Goal: Find specific page/section: Find specific page/section

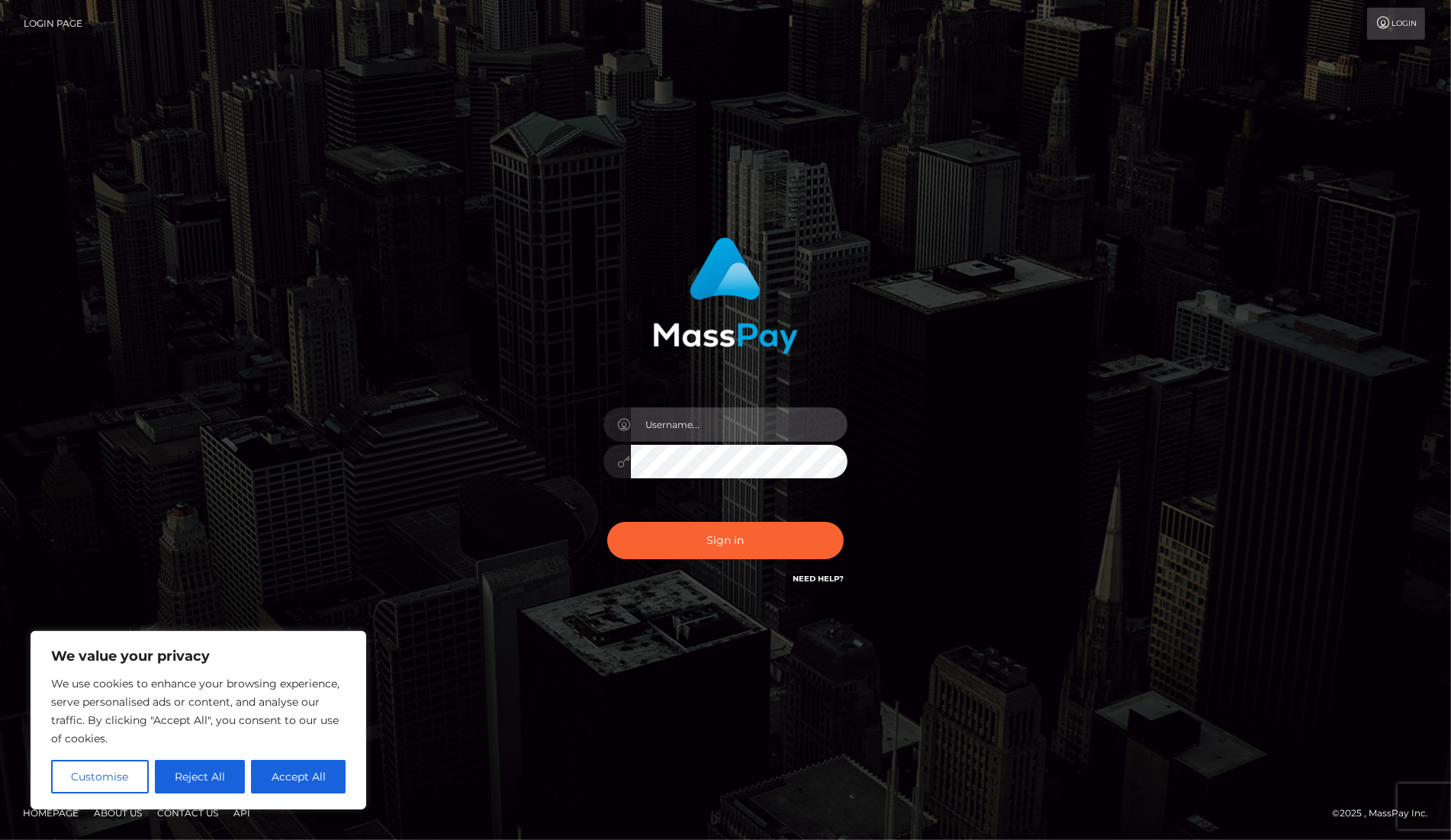
type input "dany baker boulanger"
click at [712, 423] on input "[PERSON_NAME]" at bounding box center [739, 424] width 217 height 34
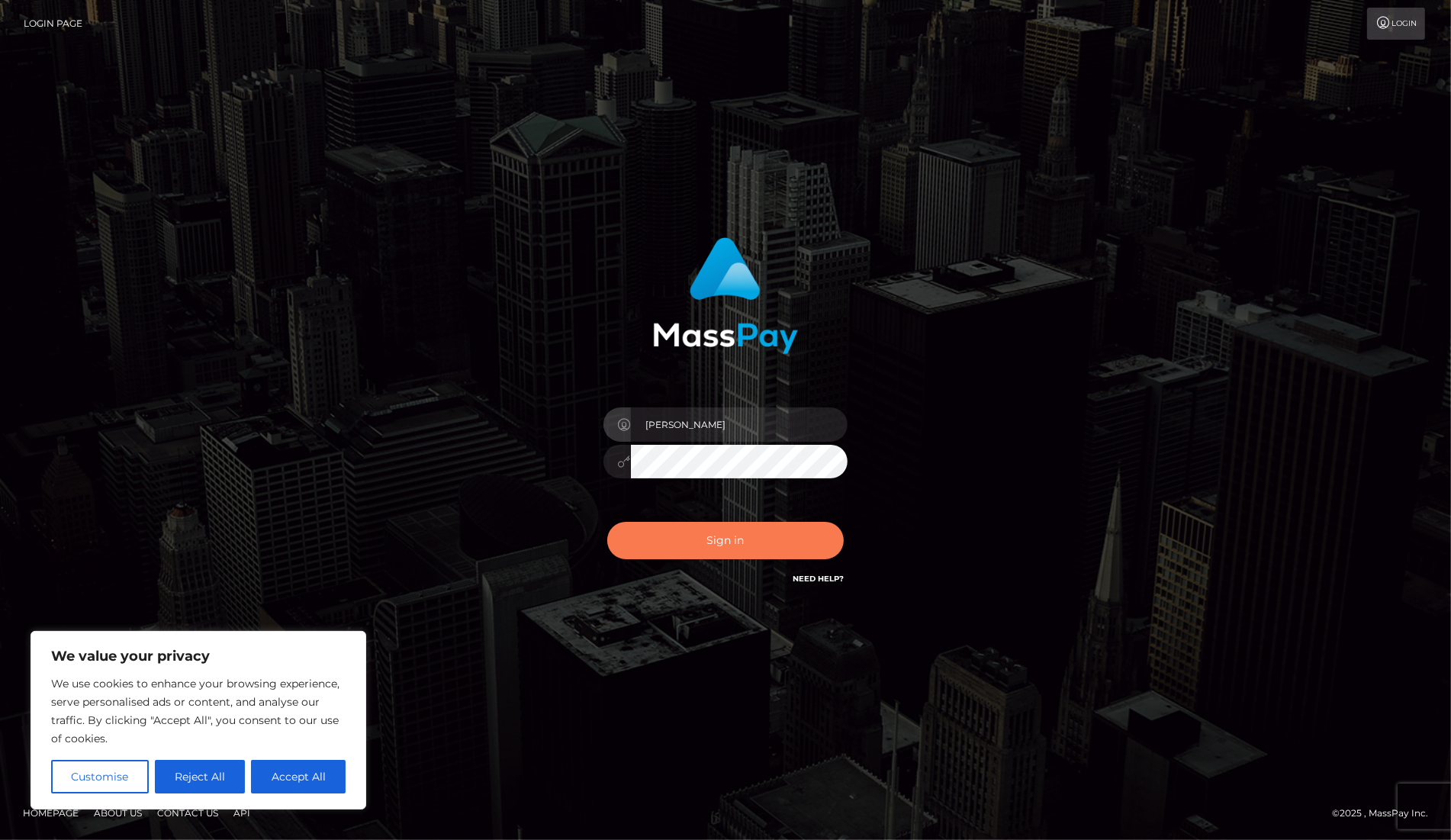
click at [638, 524] on button "Sign in" at bounding box center [725, 540] width 236 height 37
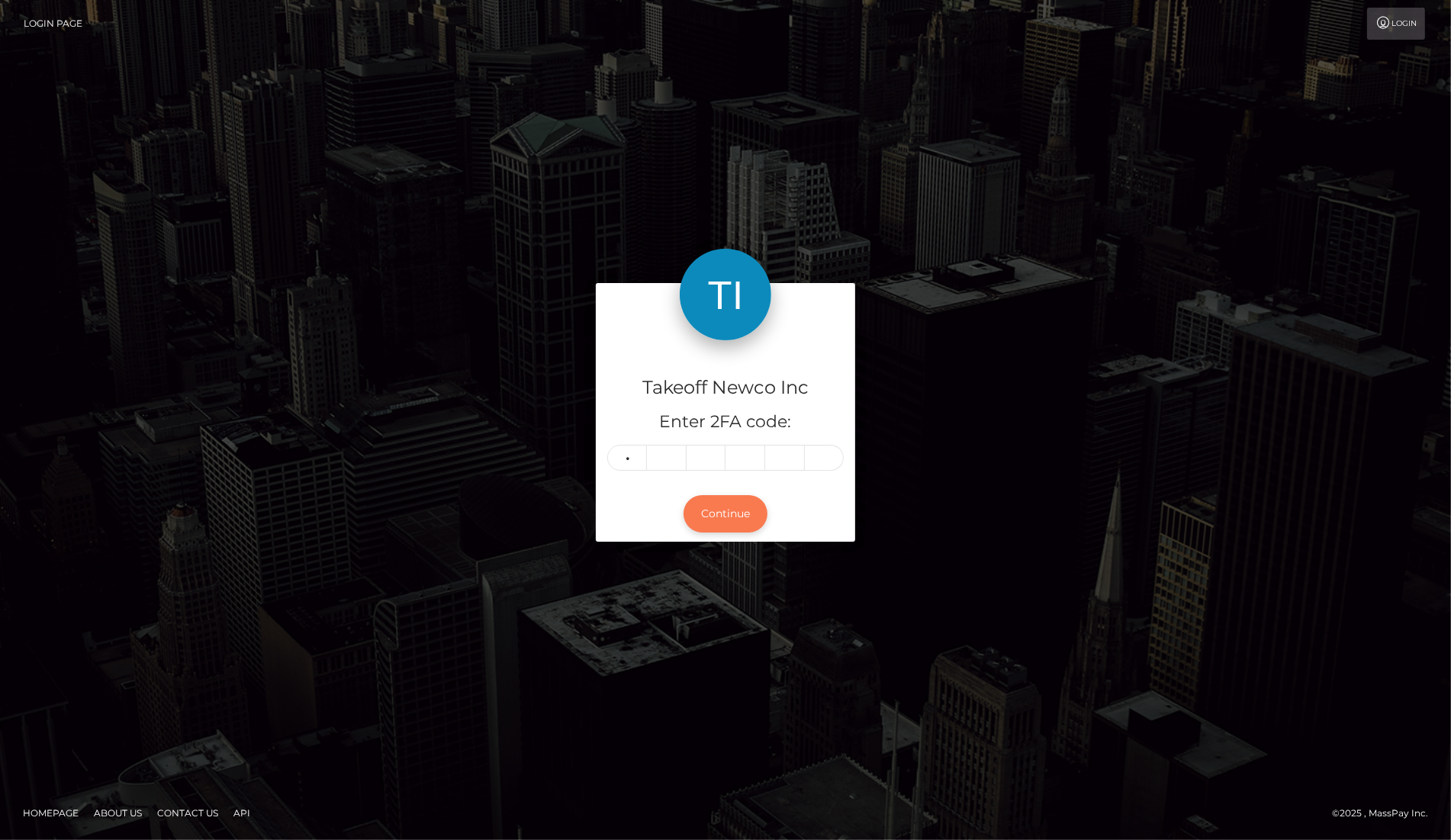
type input "8"
type input "4"
type input "3"
type input "0"
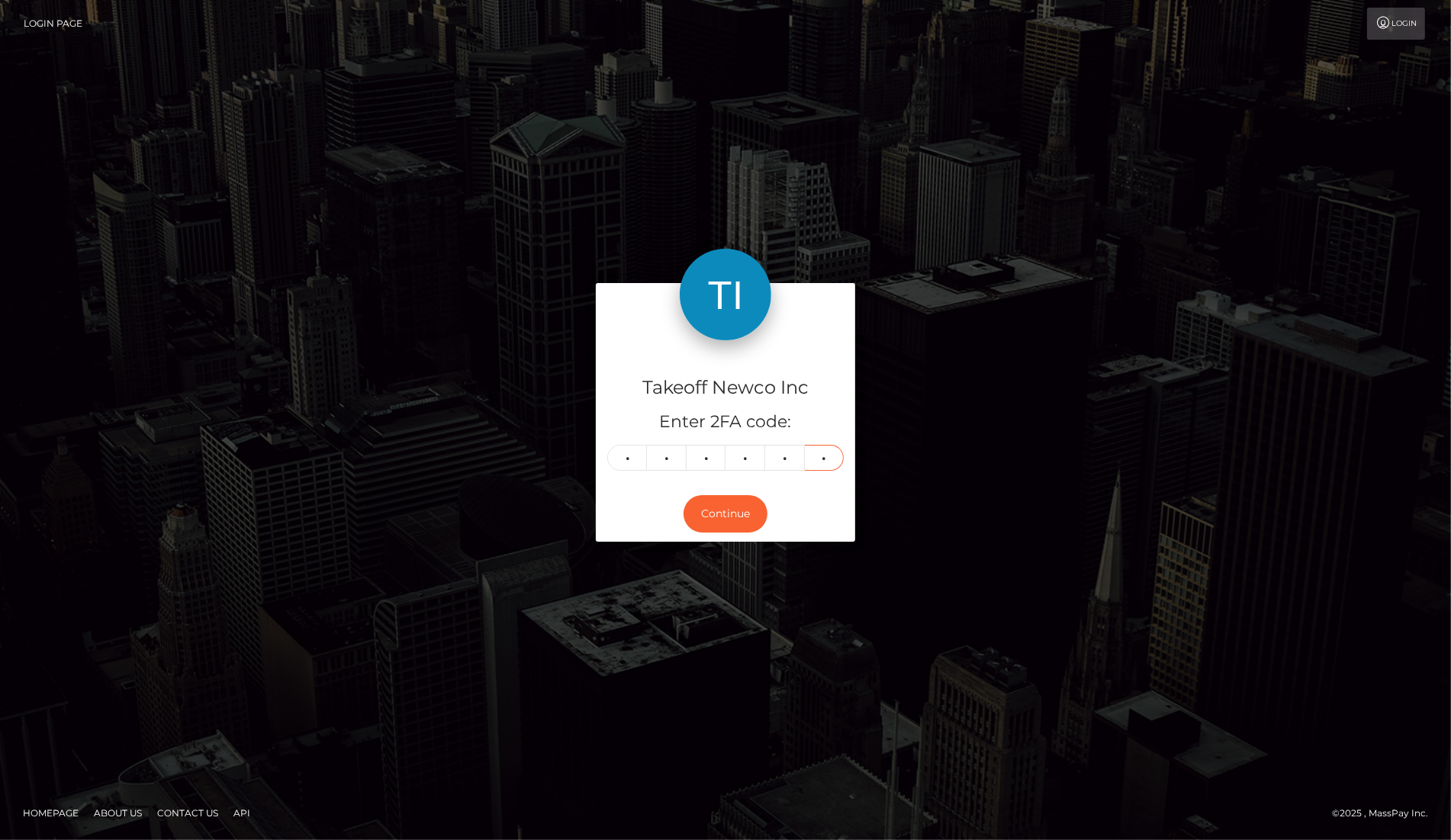
type input "0"
click at [723, 492] on div "Continue" at bounding box center [726, 514] width 260 height 56
click at [729, 511] on button "Continue" at bounding box center [725, 514] width 84 height 37
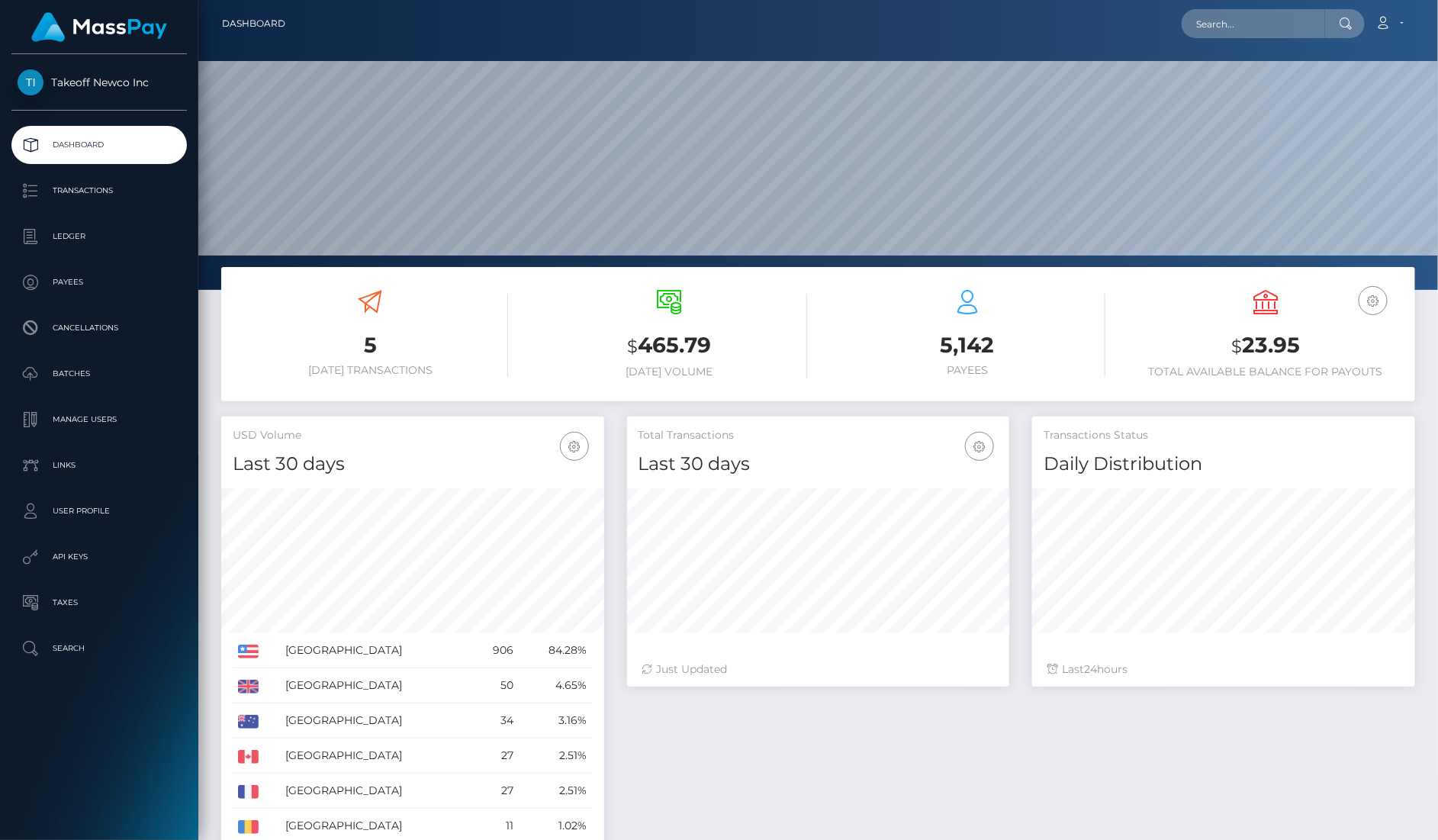
scroll to position [269, 382]
click at [1273, 20] on input "text" at bounding box center [1253, 23] width 144 height 29
paste input "Gs7z3Ig1NWfxfAuBnOzMN2iTnw73"
type input "Gs7z3Ig1NWfxfAuBnOzMN2iTnw73"
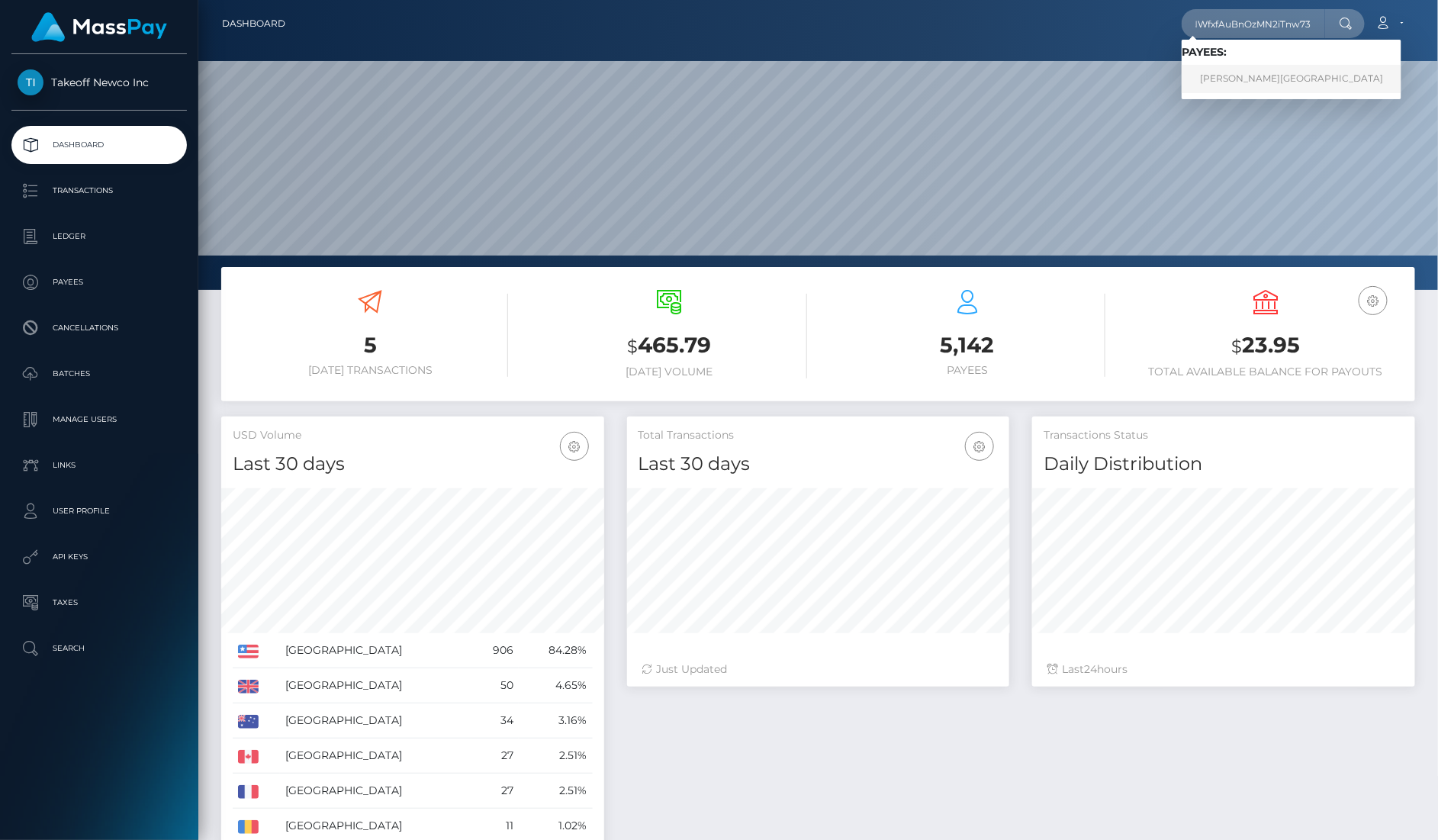
click at [1241, 71] on link "Tina Hall-Jordan" at bounding box center [1291, 78] width 220 height 28
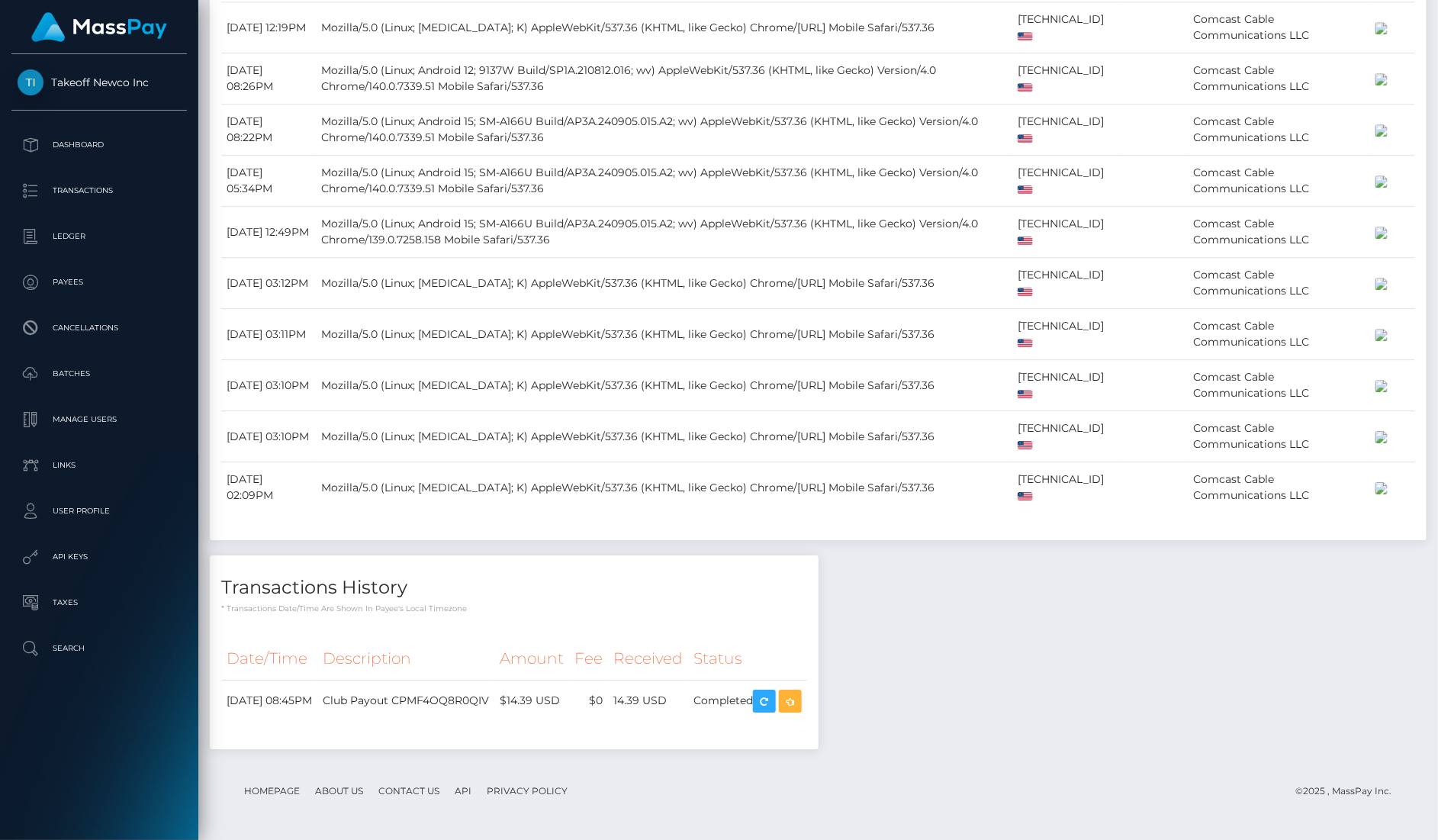
scroll to position [3641, 0]
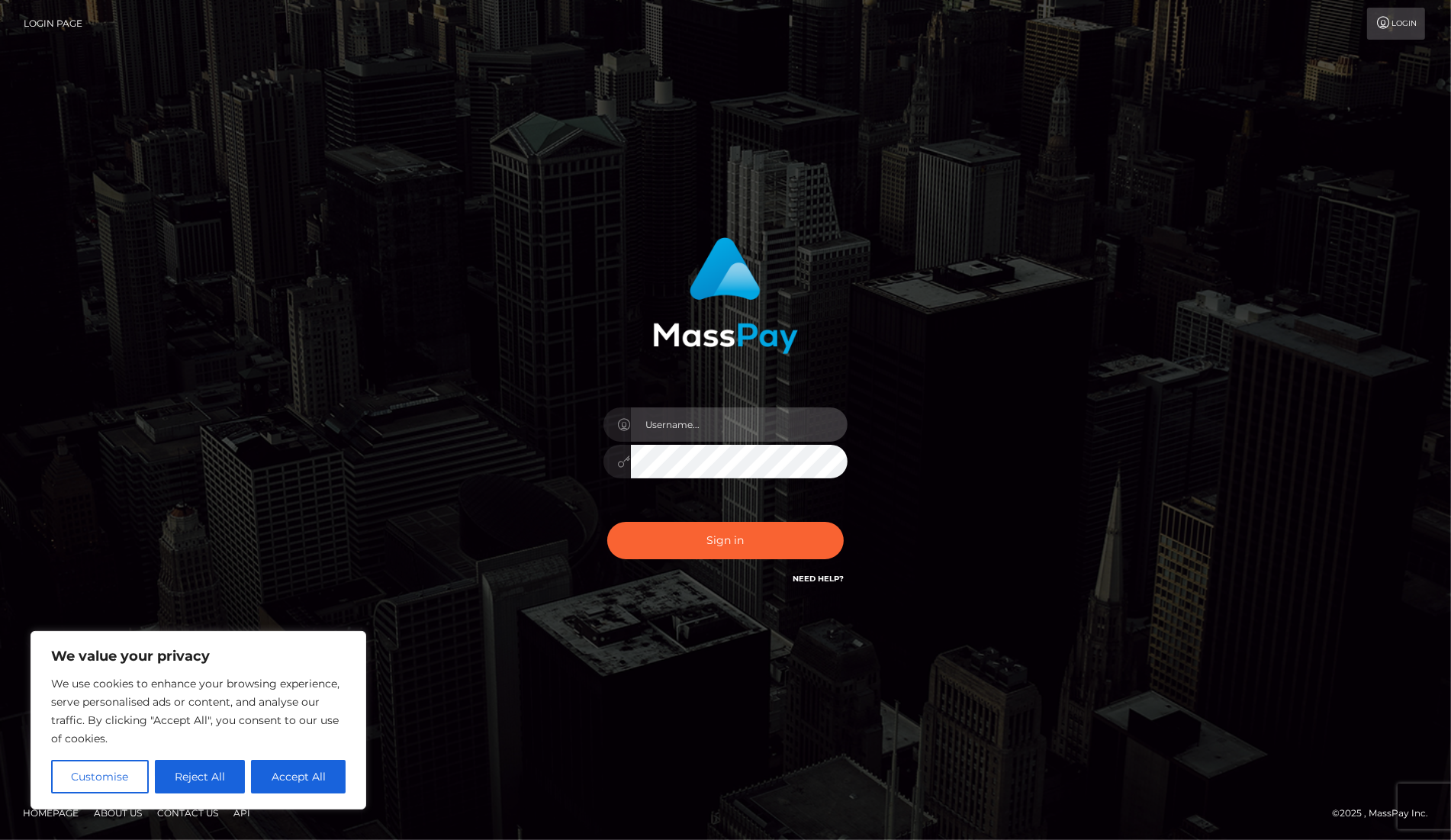
type input "[PERSON_NAME]"
click at [773, 518] on div "Sign in Need Help?" at bounding box center [726, 546] width 267 height 68
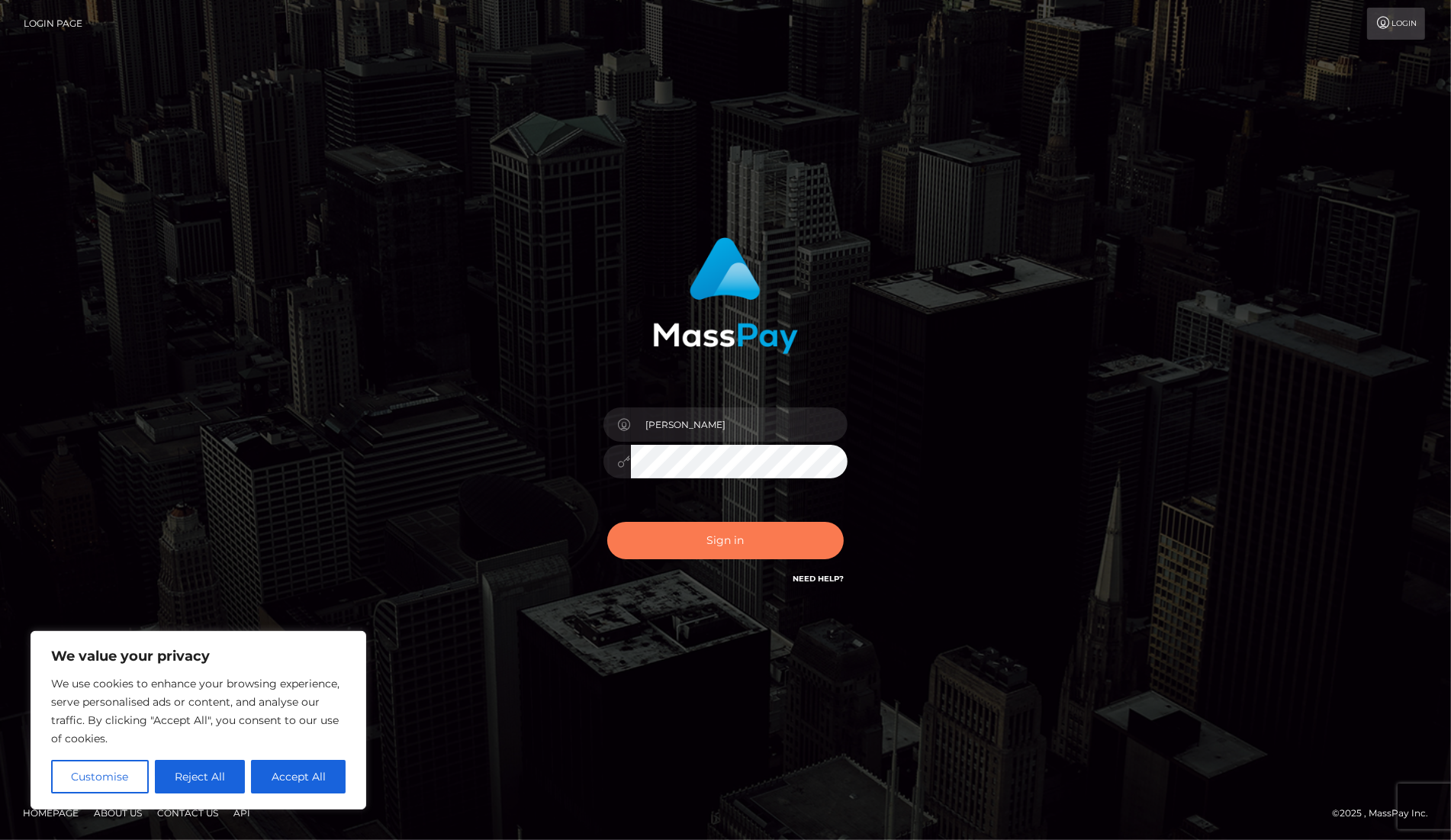
click at [774, 530] on button "Sign in" at bounding box center [725, 540] width 236 height 37
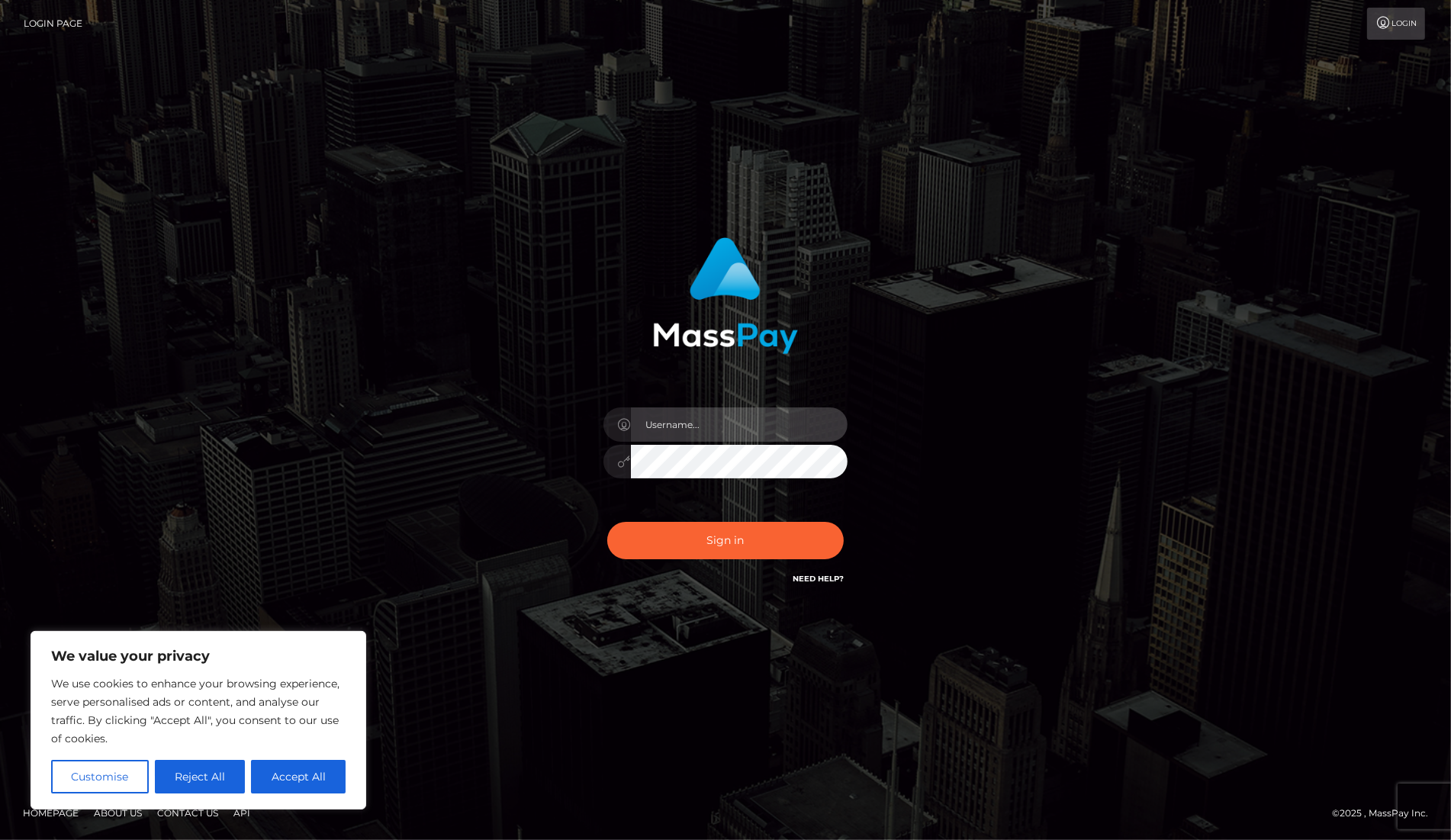
type input "dany baker boulanger"
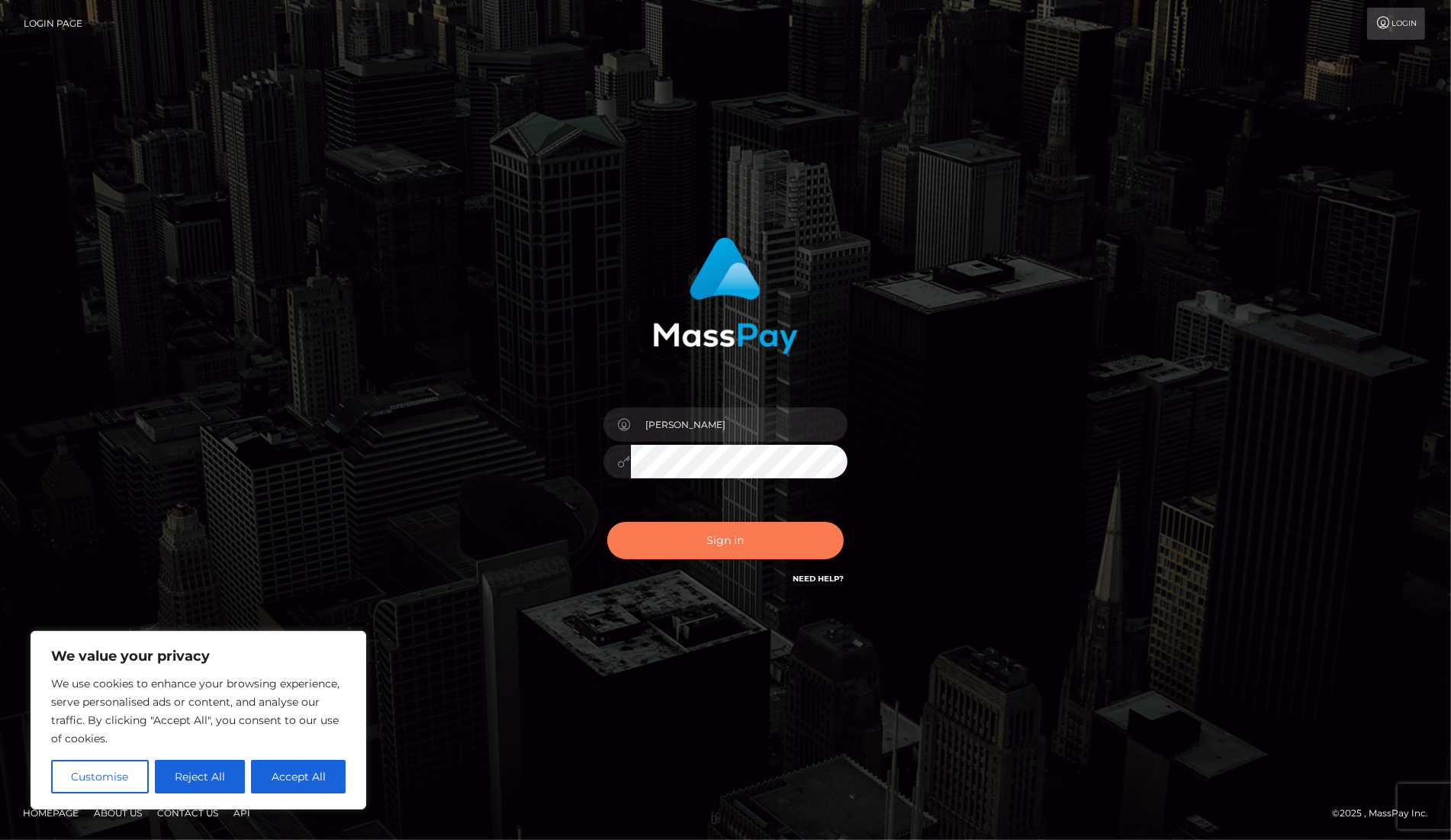
click at [774, 530] on button "Sign in" at bounding box center [725, 540] width 236 height 37
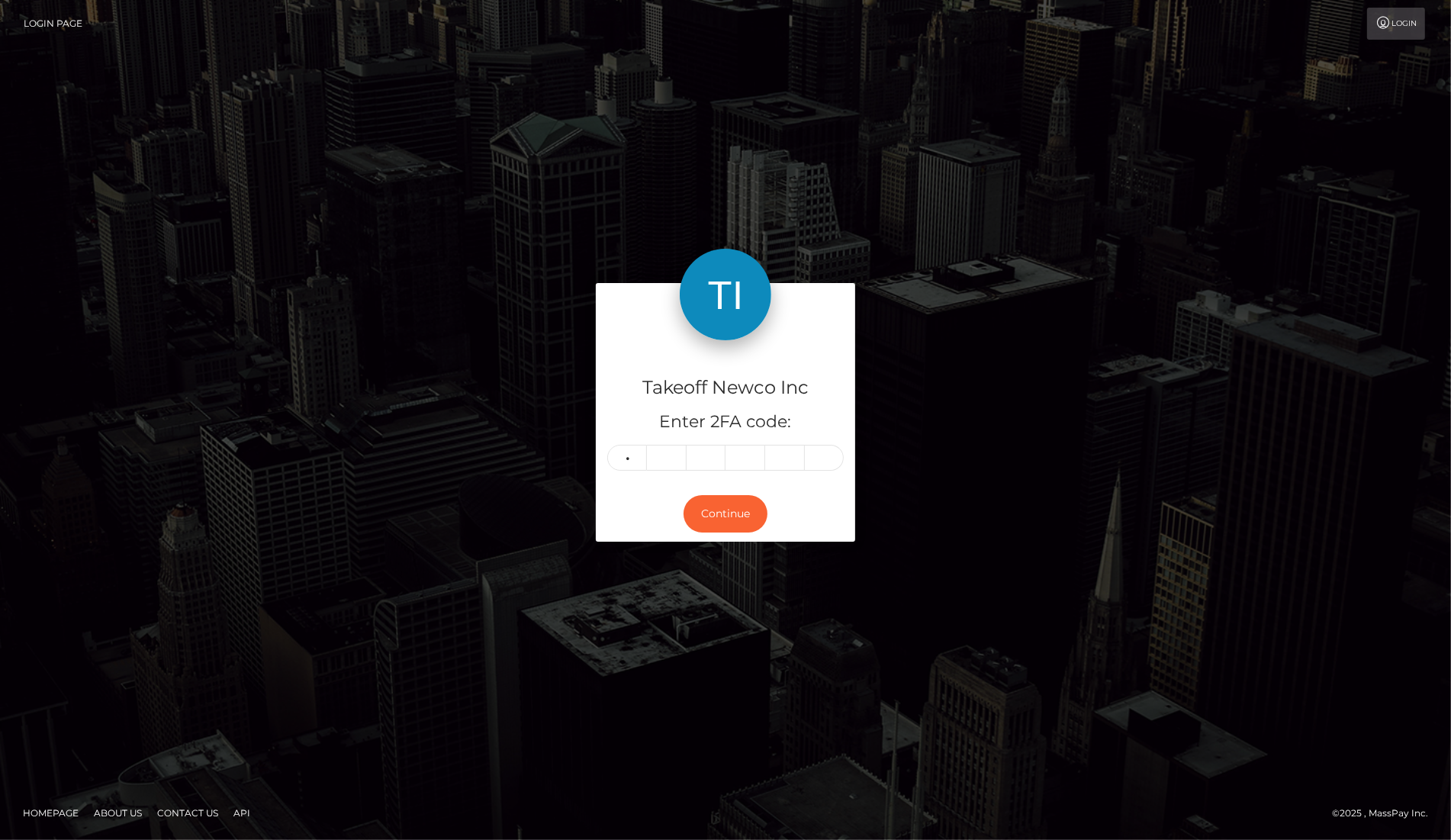
type input "4"
type input "6"
type input "1"
type input "0"
type input "3"
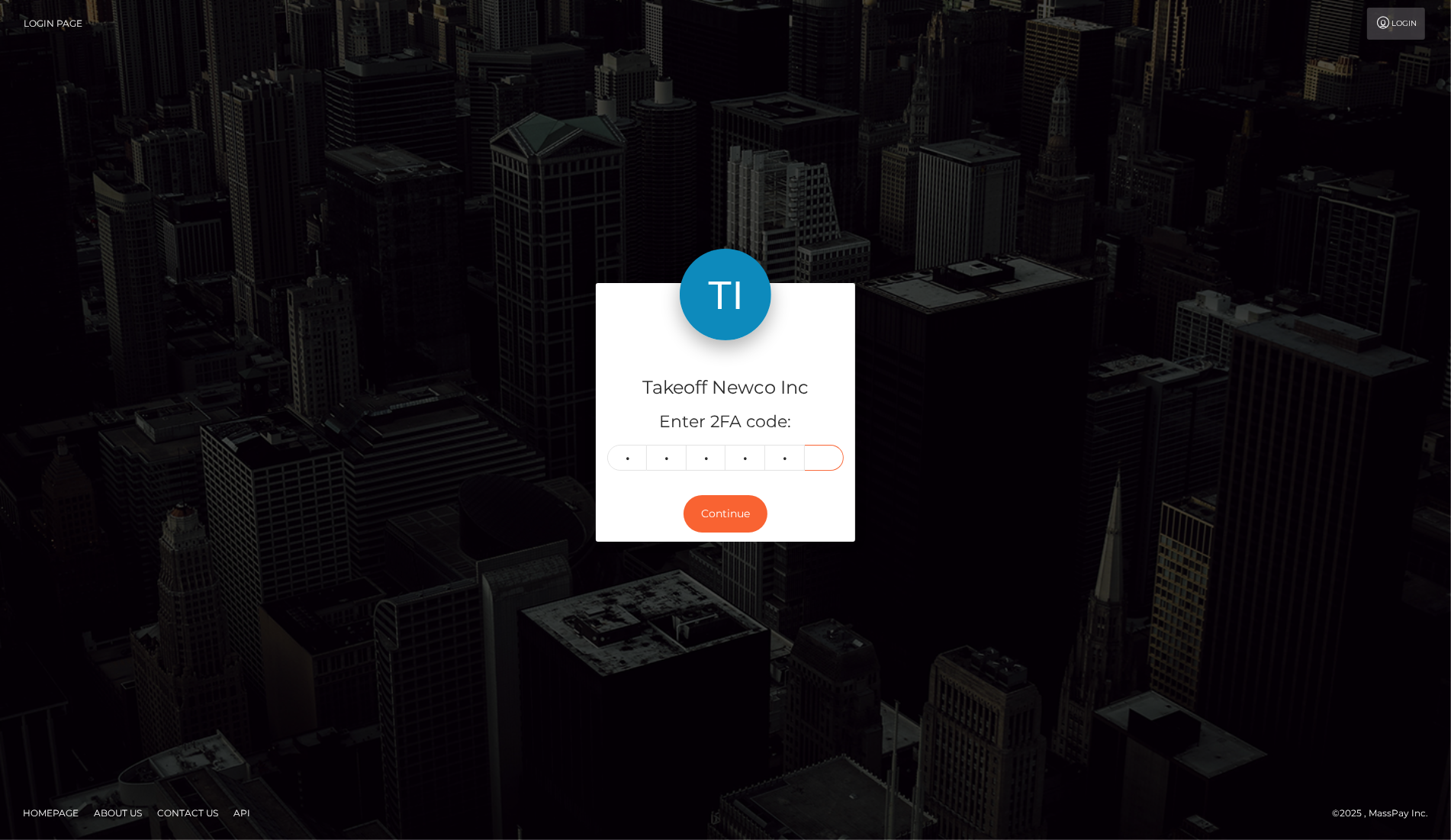
type input "1"
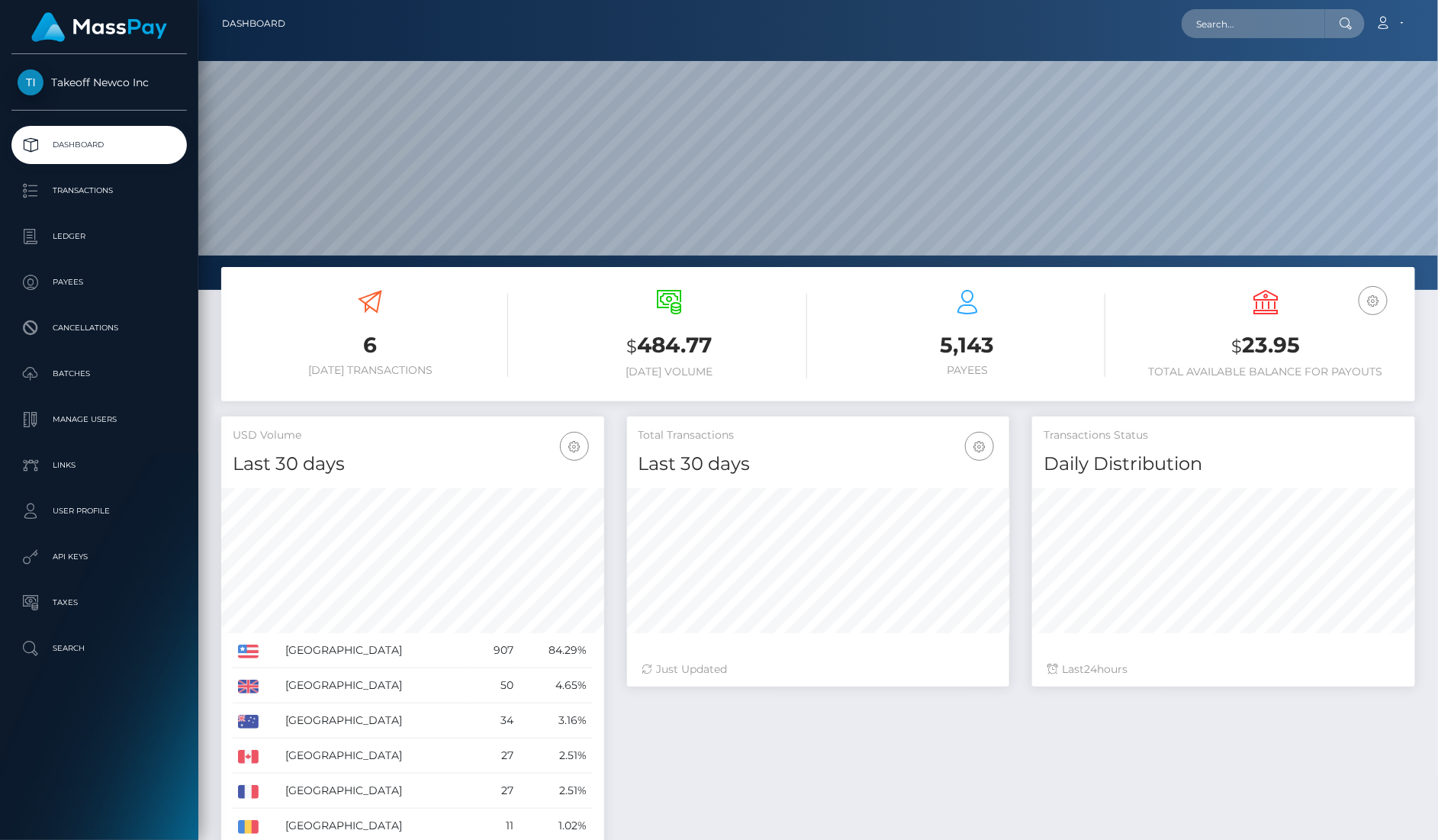
scroll to position [269, 382]
click at [1257, 22] on input "text" at bounding box center [1253, 23] width 144 height 29
paste input "8FoibEv9omedV4gAEM8dTPVqddb2"
type input "8FoibEv9omedV4gAEM8dTPVqddb2"
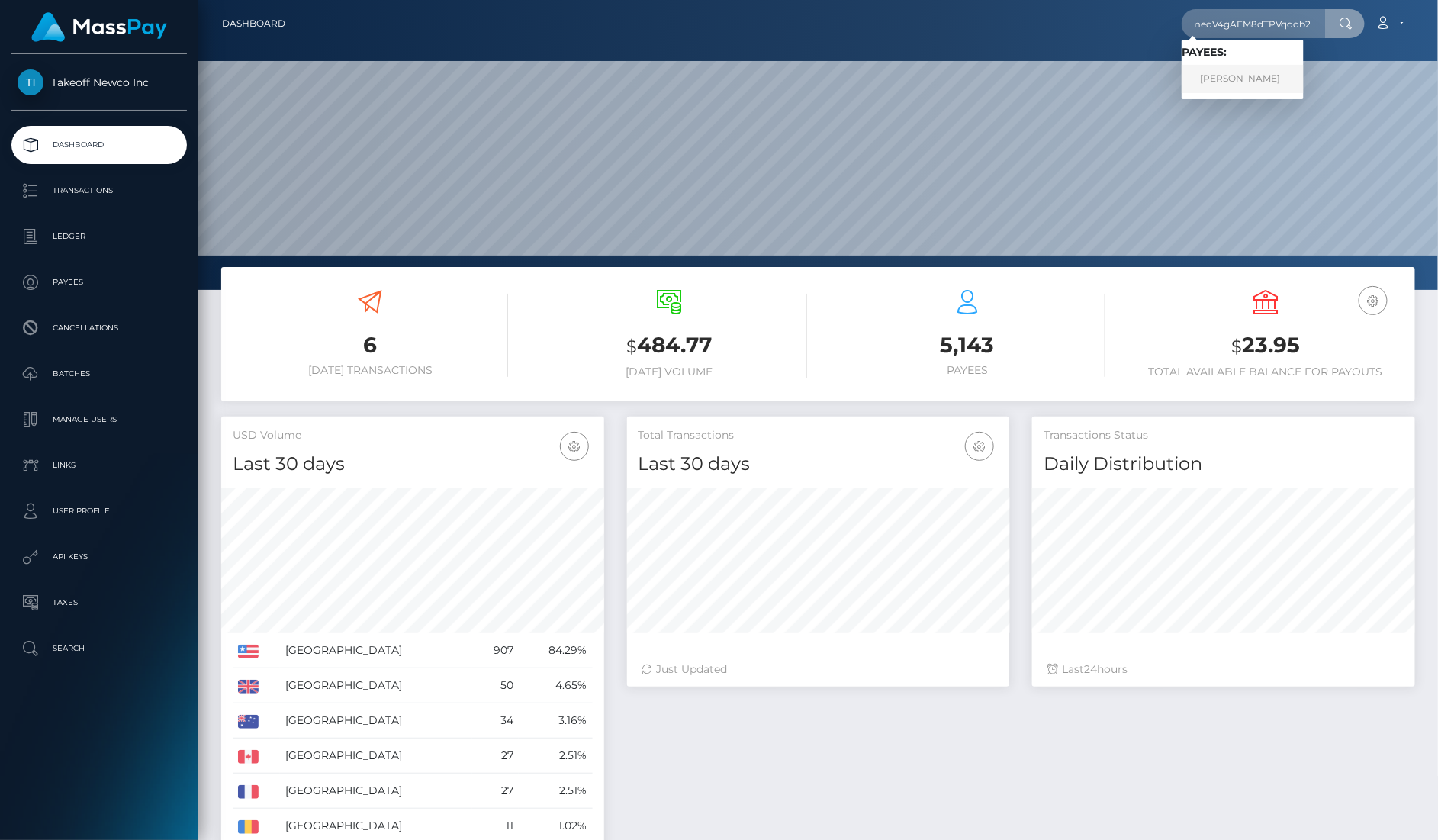
click at [1241, 79] on link "NATHALY BARRON" at bounding box center [1242, 78] width 122 height 28
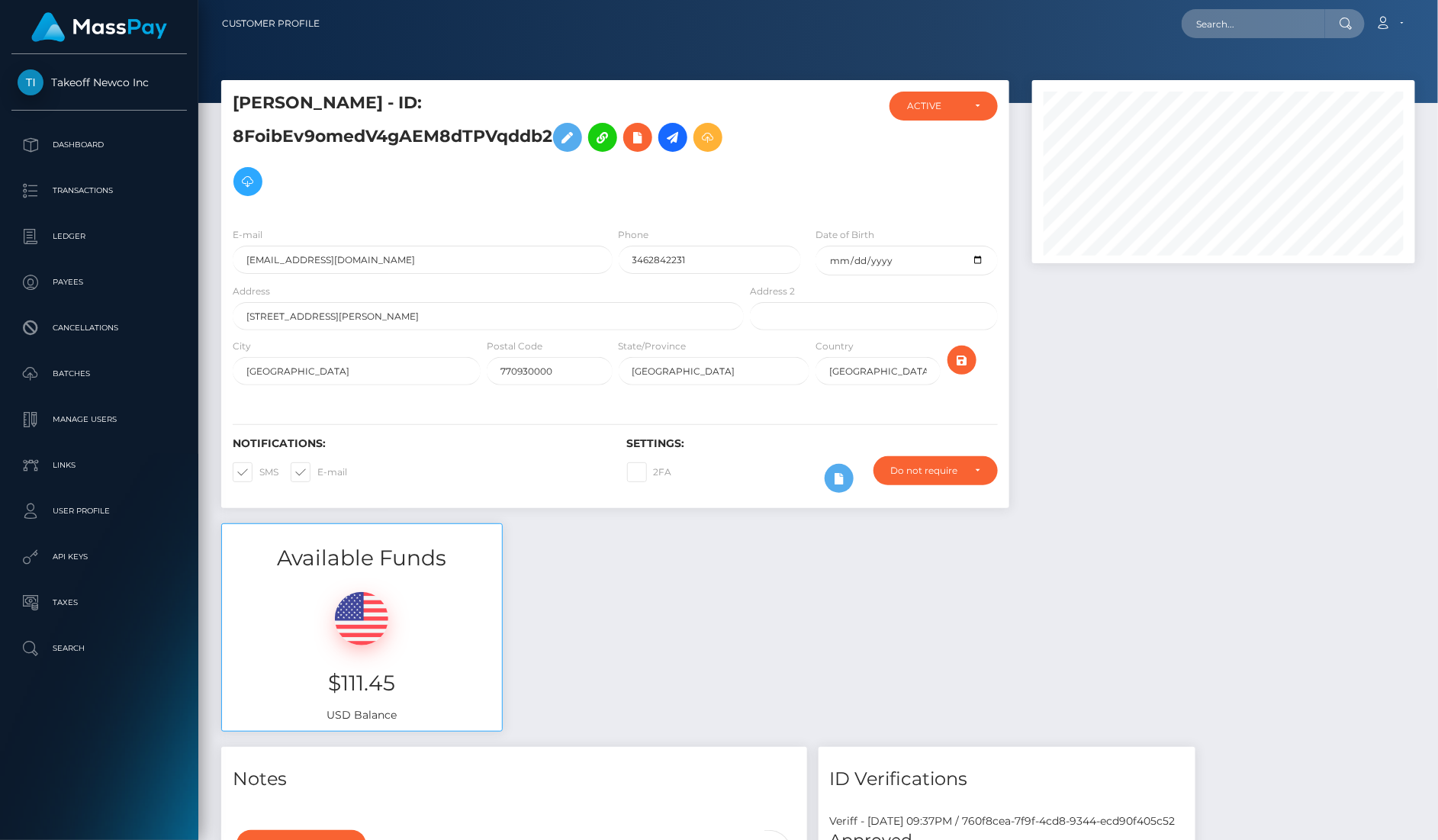
scroll to position [183, 382]
drag, startPoint x: 425, startPoint y: 680, endPoint x: 305, endPoint y: 679, distance: 120.0
click at [305, 679] on h3 "$111.45" at bounding box center [361, 683] width 257 height 30
copy h3 "$111.45"
